Goal: Check status: Check status

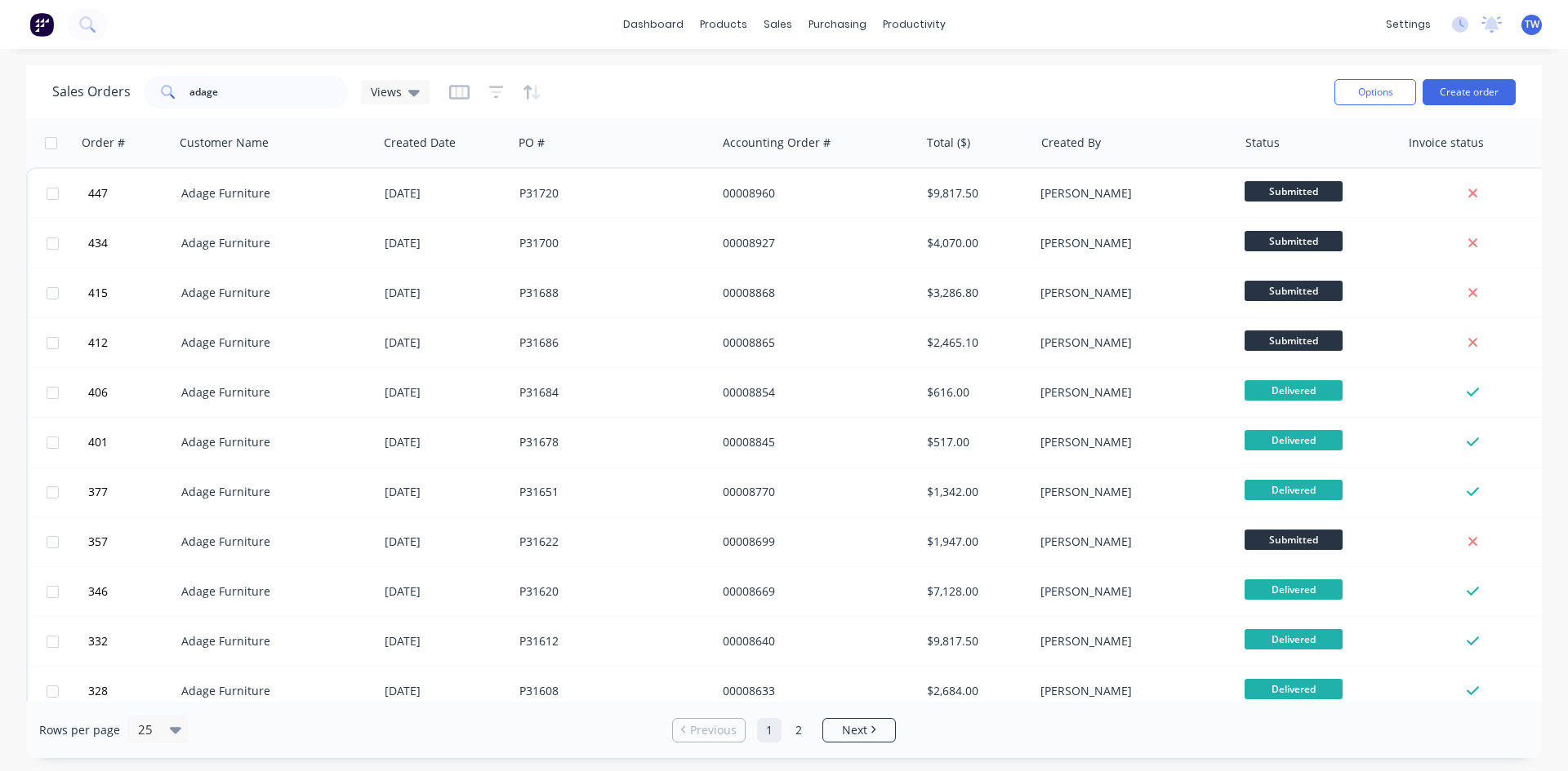
scroll to position [310, 0]
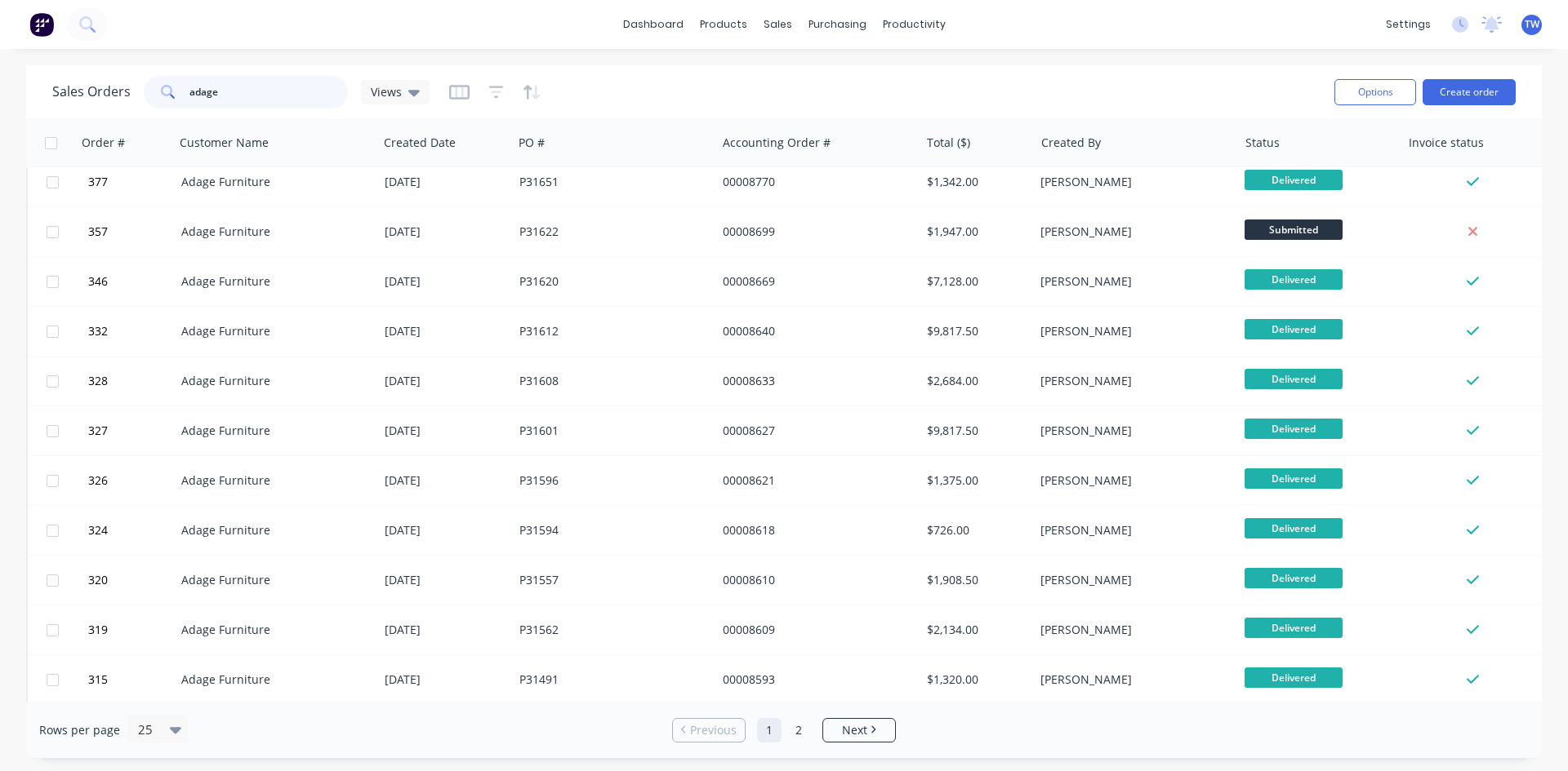
click at [248, 98] on input "adage" at bounding box center [269, 92] width 159 height 32
type input "a"
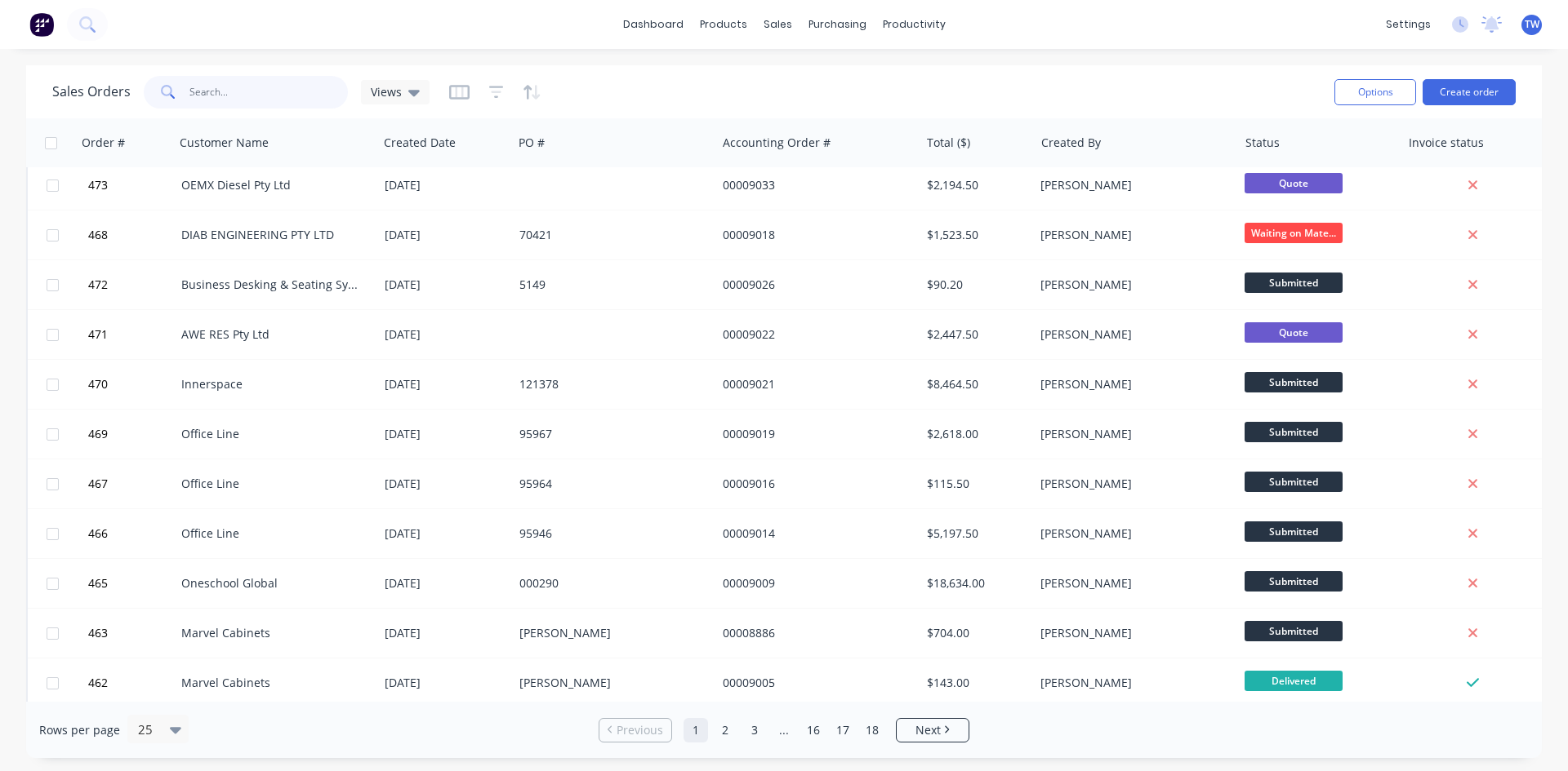
scroll to position [0, 0]
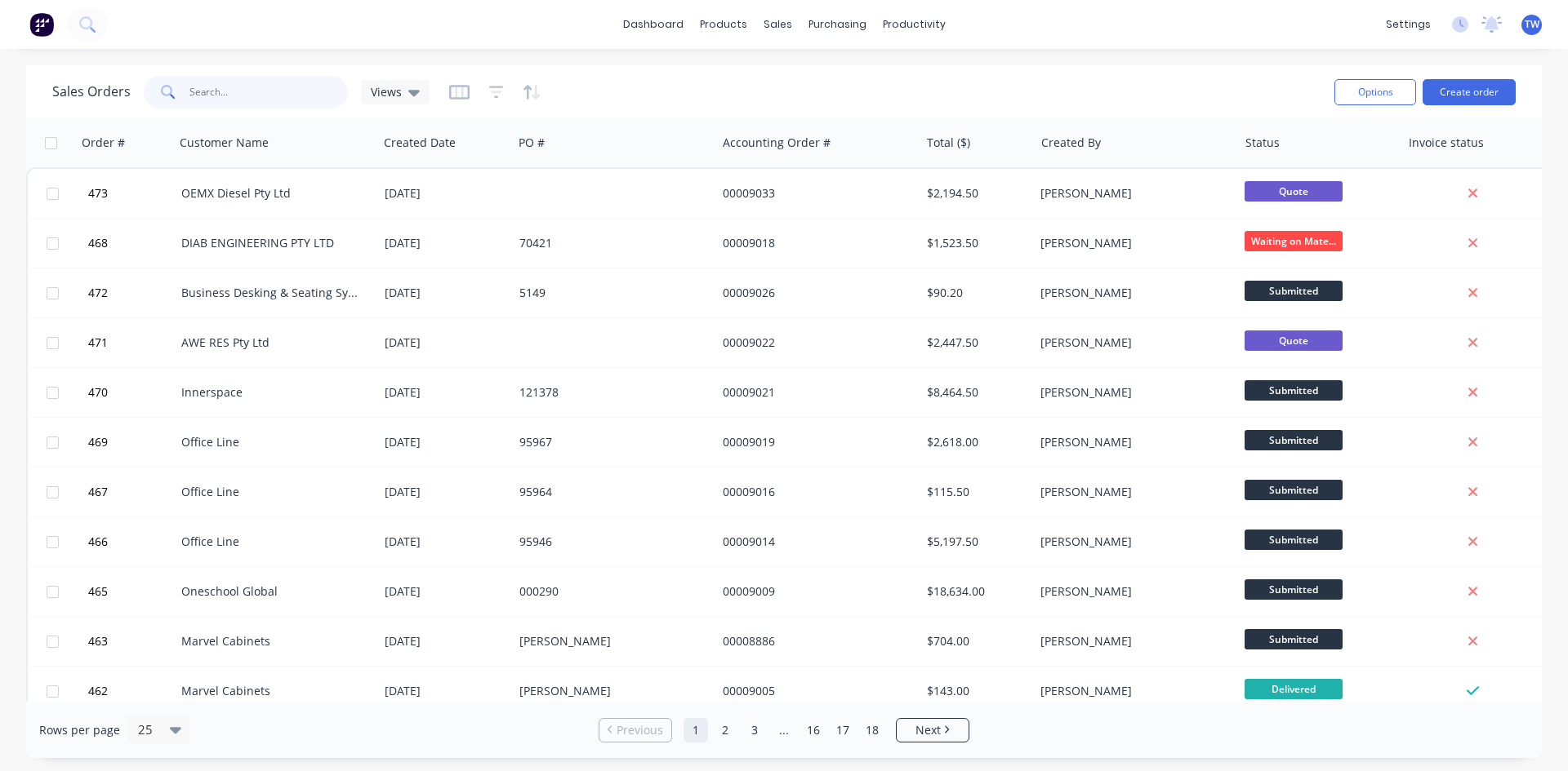
paste input "95948"
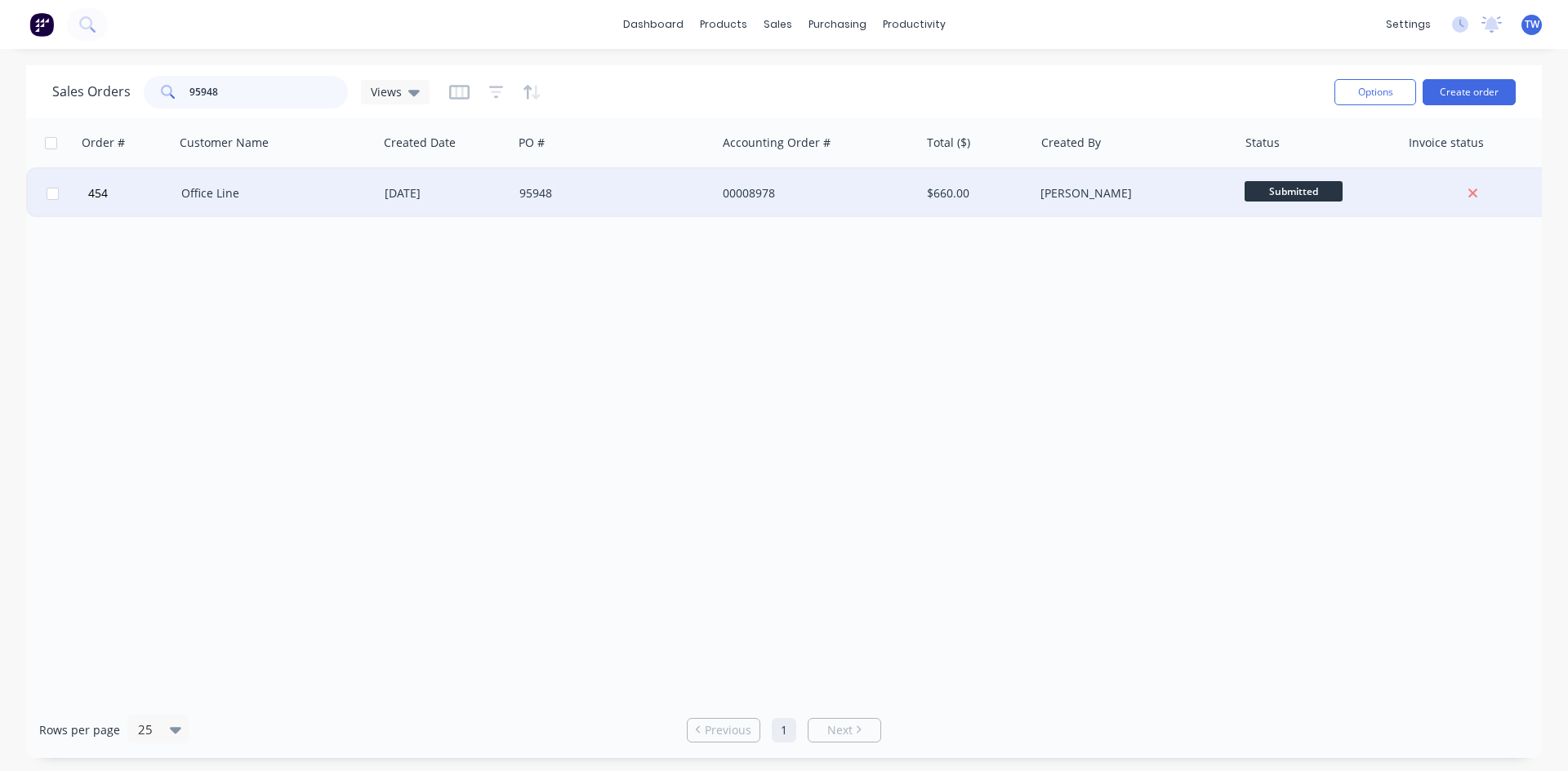
type input "95948"
click at [900, 196] on div "00008978" at bounding box center [813, 193] width 182 height 17
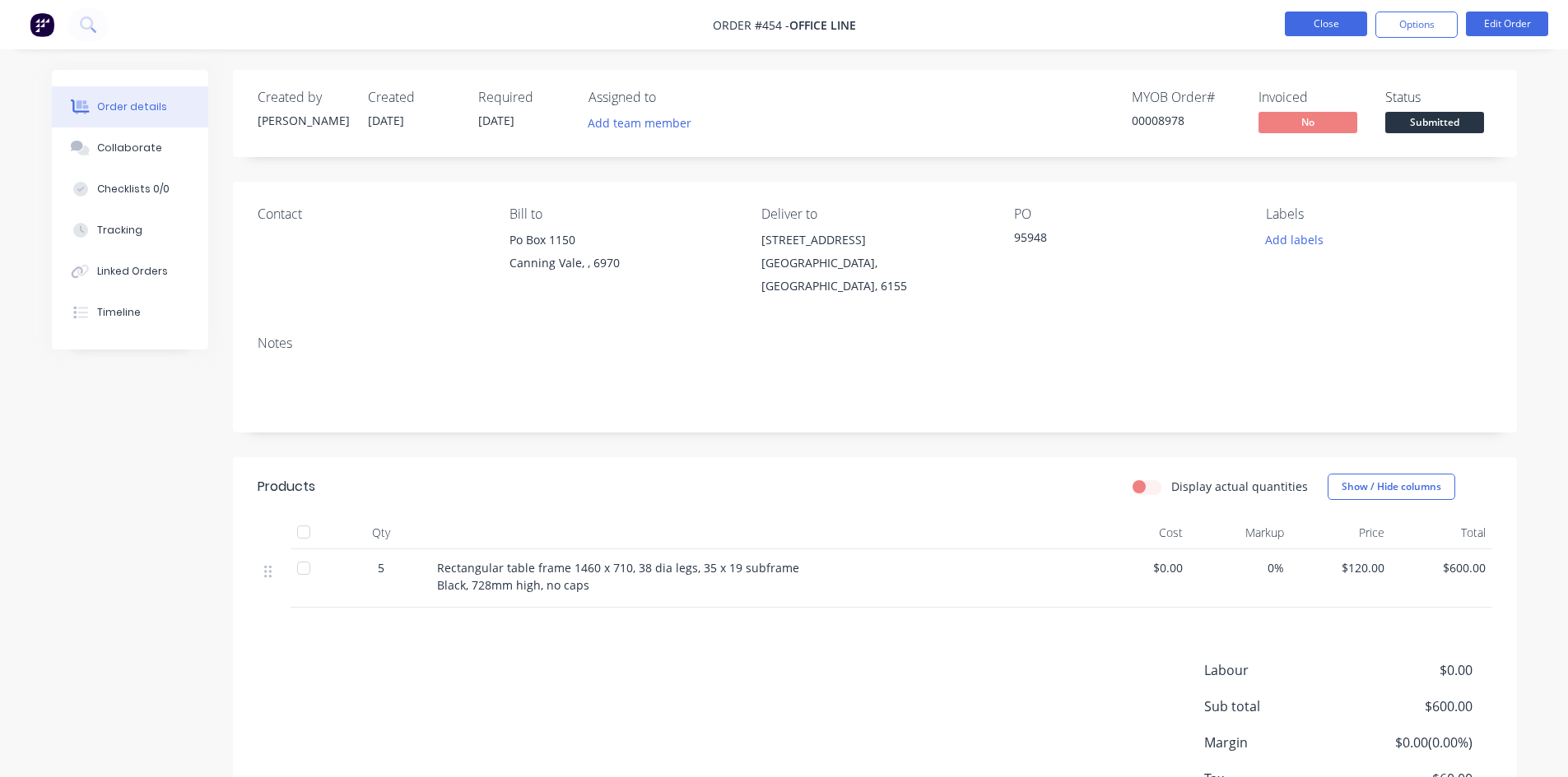
click at [1326, 14] on button "Close" at bounding box center [1325, 24] width 82 height 25
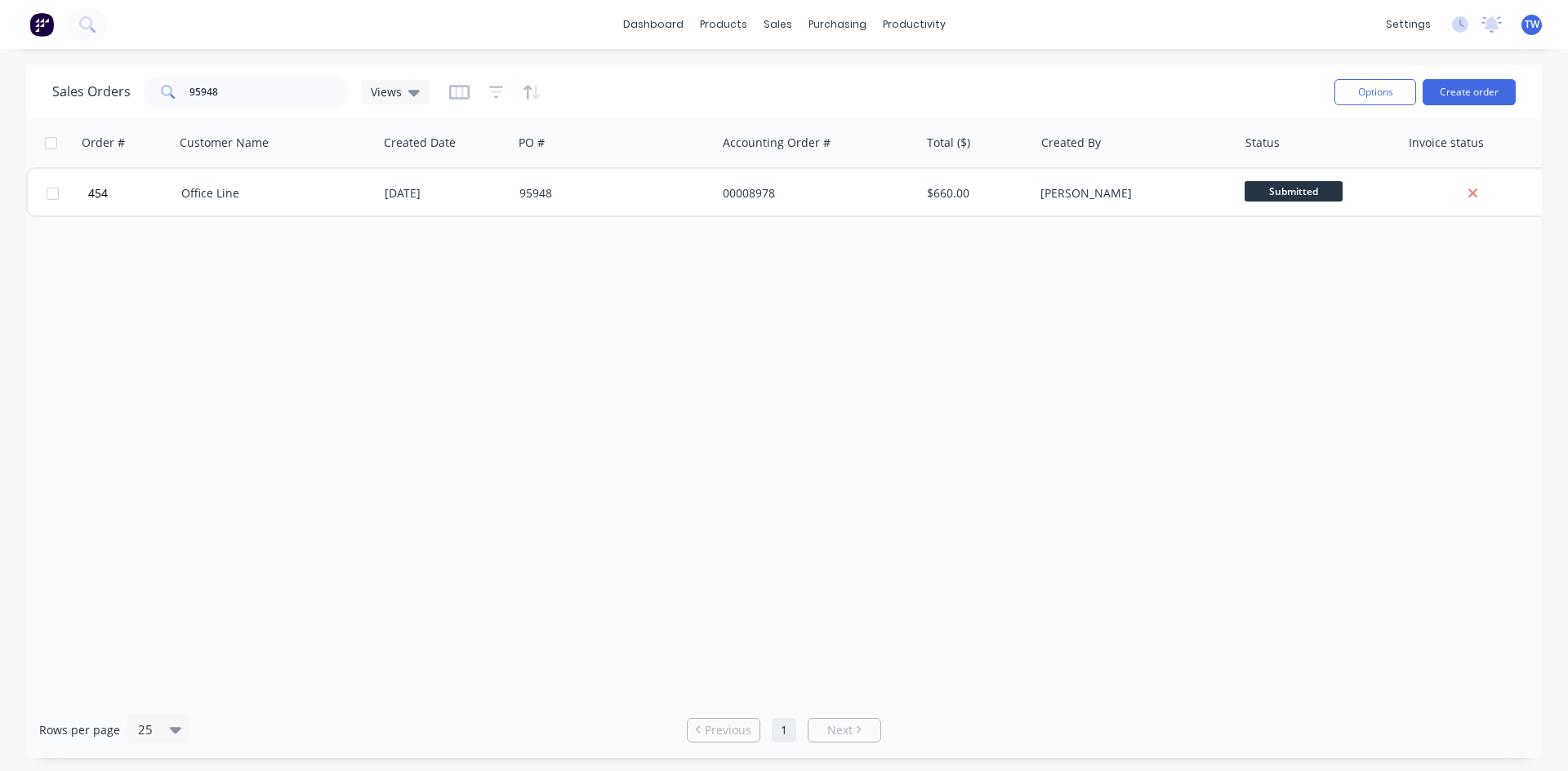
click at [1060, 548] on div "Order # Customer Name Created Date PO # Accounting Order # Total ($) Created By…" at bounding box center [784, 410] width 1516 height 583
